Goal: Transaction & Acquisition: Subscribe to service/newsletter

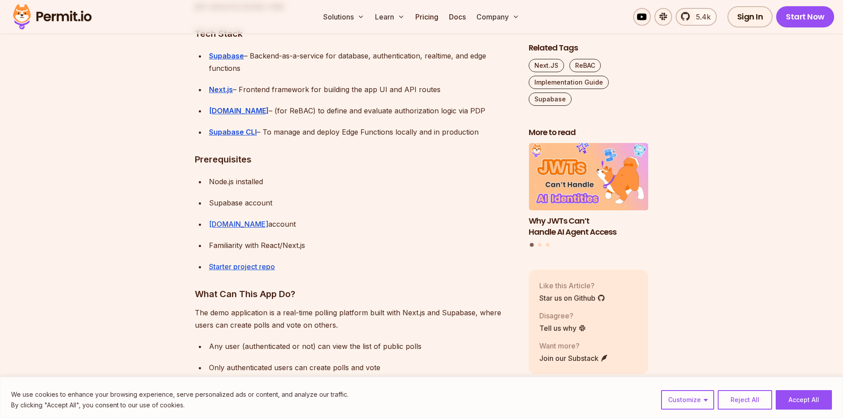
scroll to position [974, 0]
click at [215, 110] on strong "[DOMAIN_NAME]" at bounding box center [239, 109] width 60 height 9
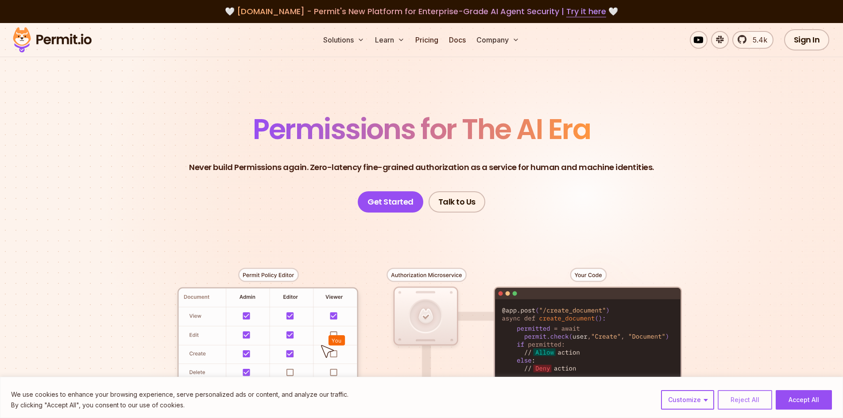
click at [769, 396] on button "Reject All" at bounding box center [745, 399] width 54 height 19
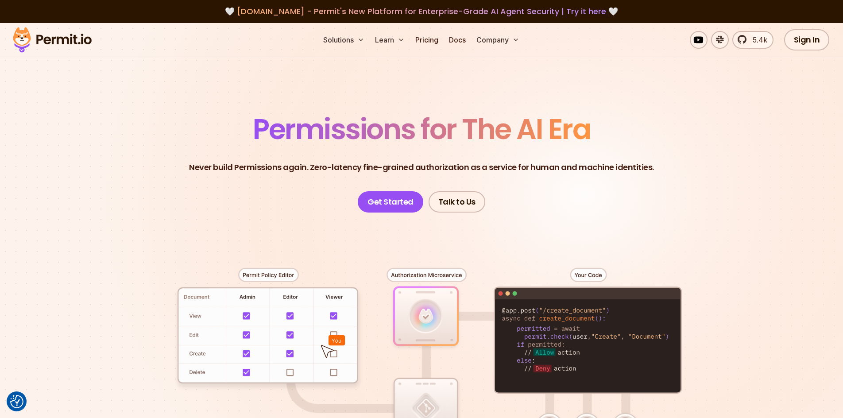
click at [340, 165] on p "Never build Permissions again. Zero-latency fine-grained authorization as a ser…" at bounding box center [421, 167] width 465 height 12
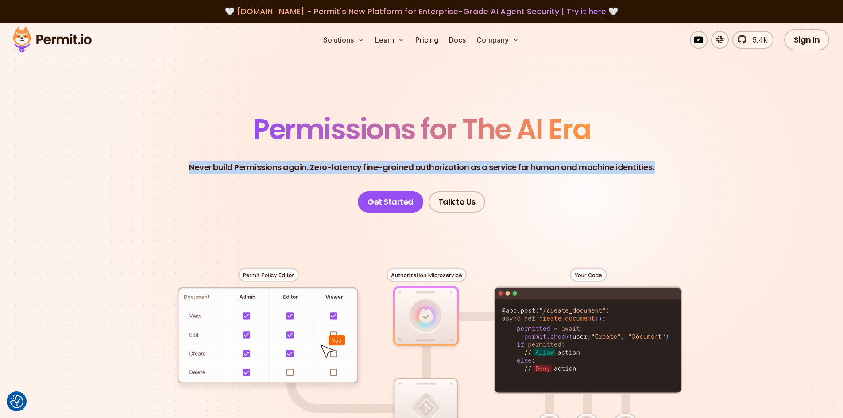
click at [340, 165] on p "Never build Permissions again. Zero-latency fine-grained authorization as a ser…" at bounding box center [421, 167] width 465 height 12
click at [313, 192] on header "Permissions for The AI Era Never build Permissions again. Zero-latency fine-gra…" at bounding box center [422, 163] width 620 height 97
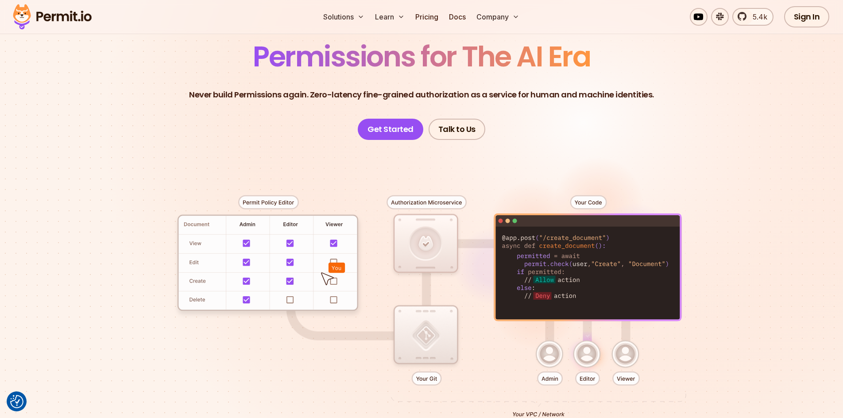
scroll to position [89, 0]
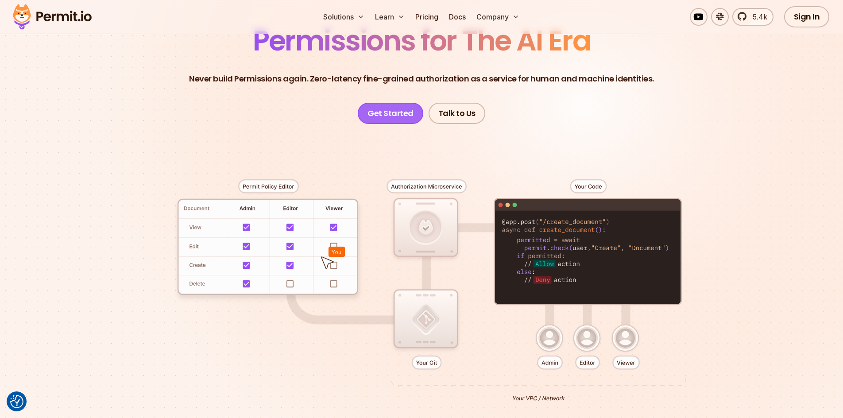
click at [400, 120] on link "Get Started" at bounding box center [391, 113] width 66 height 21
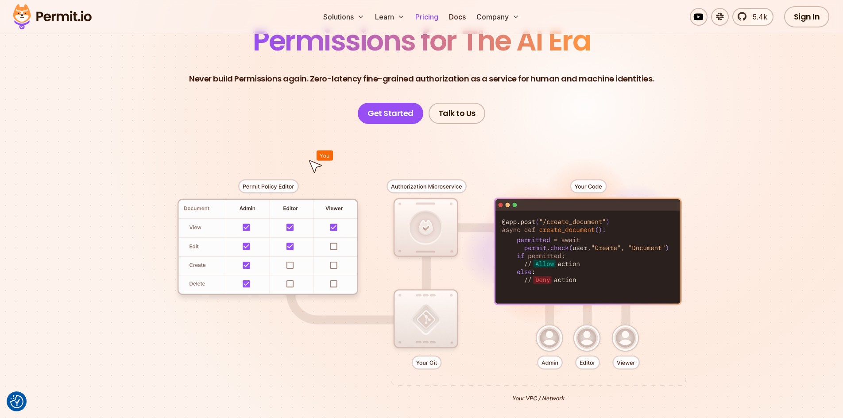
click at [435, 14] on link "Pricing" at bounding box center [427, 17] width 30 height 18
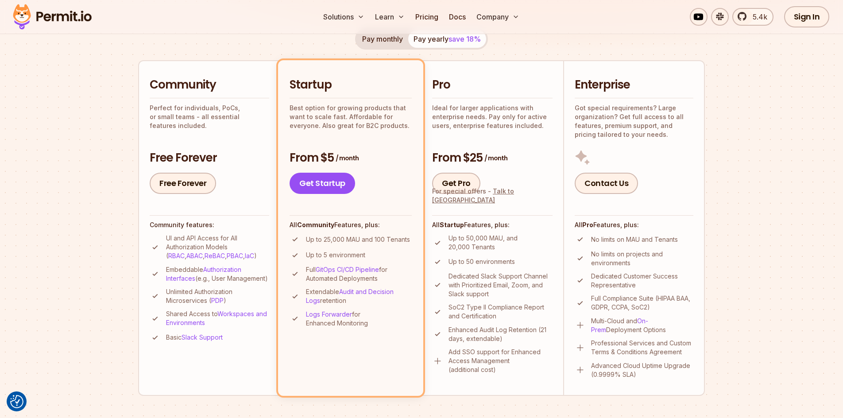
scroll to position [177, 0]
